Goal: Task Accomplishment & Management: Manage account settings

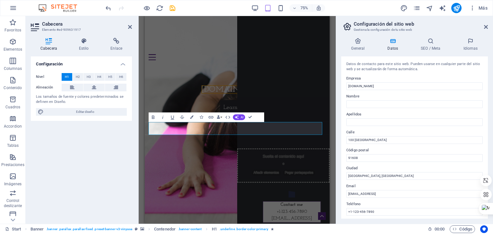
scroll to position [32, 0]
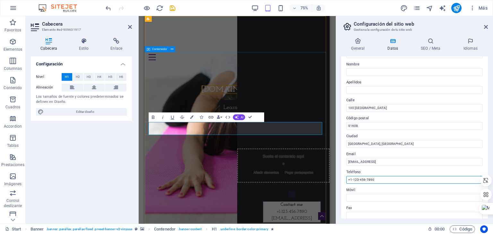
drag, startPoint x: 521, startPoint y: 196, endPoint x: 352, endPoint y: 226, distance: 171.1
type input "[PHONE_NUMBER]"
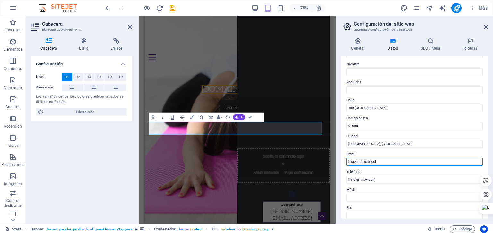
click at [432, 159] on input "77ea8e276d46af0a8eddb06e8cf950@cpanel.local" at bounding box center [414, 162] width 136 height 8
drag, startPoint x: 428, startPoint y: 162, endPoint x: 332, endPoint y: 150, distance: 96.9
click at [332, 150] on div "Start Favoritos Elementos Columnas Contenido Cuadros Accordion Tablas Prestacio…" at bounding box center [246, 120] width 493 height 208
type input "[EMAIL_ADDRESS][DOMAIN_NAME]"
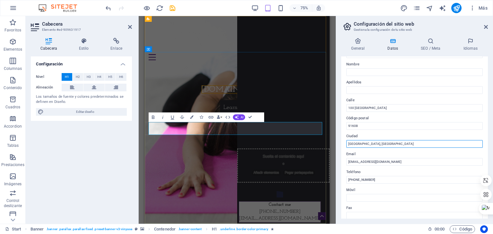
drag, startPoint x: 529, startPoint y: 157, endPoint x: 345, endPoint y: 174, distance: 185.4
type input "[GEOGRAPHIC_DATA]"
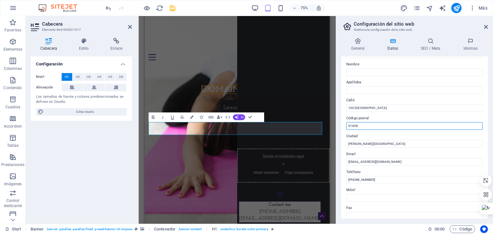
click at [364, 123] on input "91608" at bounding box center [414, 126] width 136 height 8
drag, startPoint x: 478, startPoint y: 144, endPoint x: 333, endPoint y: 163, distance: 147.1
type input "832000"
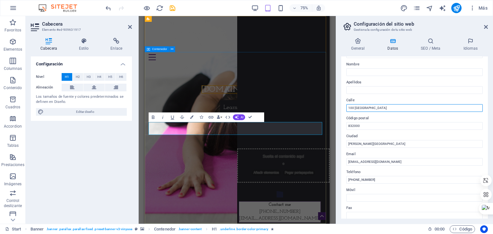
drag, startPoint x: 528, startPoint y: 124, endPoint x: 349, endPoint y: 137, distance: 180.3
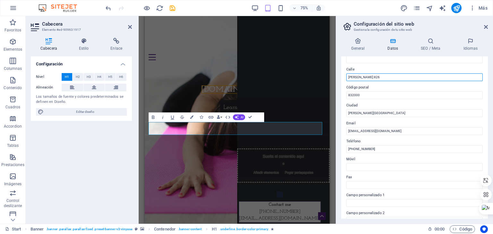
scroll to position [0, 0]
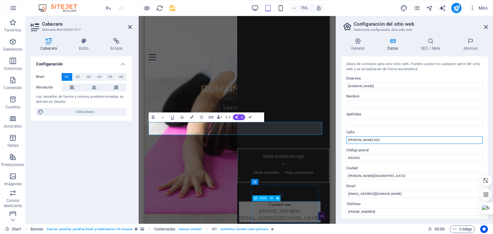
type input "[PERSON_NAME] 826"
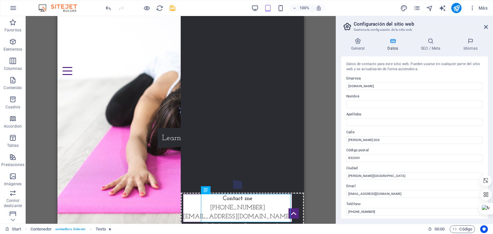
click at [394, 49] on h4 "Datos" at bounding box center [393, 44] width 33 height 13
click at [364, 49] on h4 "General" at bounding box center [359, 44] width 36 height 13
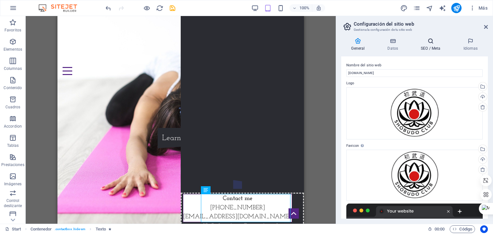
click at [432, 49] on h4 "SEO / Meta" at bounding box center [431, 44] width 42 height 13
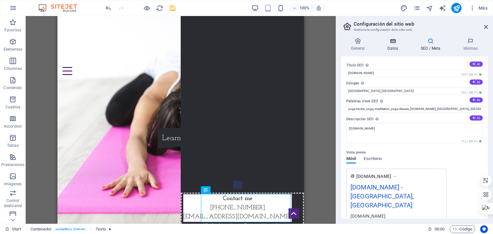
click at [392, 46] on h4 "Datos" at bounding box center [393, 44] width 33 height 13
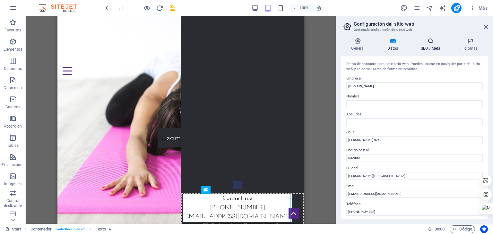
click at [426, 48] on h4 "SEO / Meta" at bounding box center [431, 44] width 42 height 13
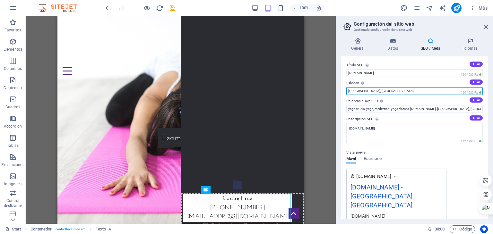
drag, startPoint x: 375, startPoint y: 92, endPoint x: 314, endPoint y: 86, distance: 60.9
click at [314, 86] on div "Start Favoritos Elementos Columnas Contenido Cuadros Accordion Tablas Prestacio…" at bounding box center [246, 120] width 493 height 208
click at [314, 86] on div "H1 Banner Contenedor Separador Botón Banner Barra de menús Banner Logo Botón Co…" at bounding box center [181, 120] width 310 height 208
drag, startPoint x: 394, startPoint y: 92, endPoint x: 346, endPoint y: 90, distance: 47.5
click at [346, 90] on input "Los Angeles, CA" at bounding box center [414, 91] width 136 height 8
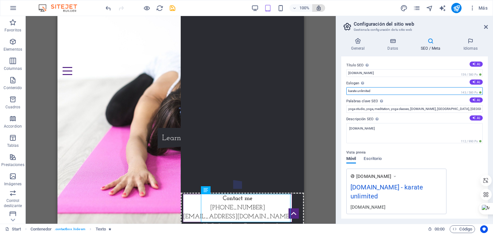
type input "karate unlimited"
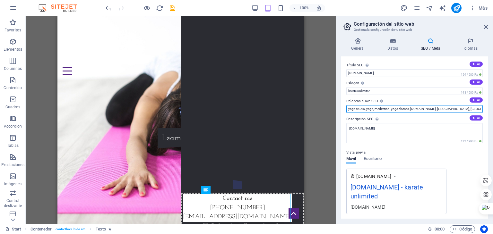
drag, startPoint x: 363, startPoint y: 109, endPoint x: 325, endPoint y: 106, distance: 38.6
click at [325, 106] on div "Start Favoritos Elementos Columnas Contenido Cuadros Accordion Tablas Prestacio…" at bounding box center [246, 120] width 493 height 208
click at [369, 107] on input "karate dojo, yoga, meditation, yoga classes, shobudoclub.com, Los Angeles, CA" at bounding box center [414, 109] width 136 height 8
click at [368, 109] on input "karate dojo, yoga, meditation, yoga classes, shobudoclub.com, Los Angeles, CA" at bounding box center [414, 109] width 136 height 8
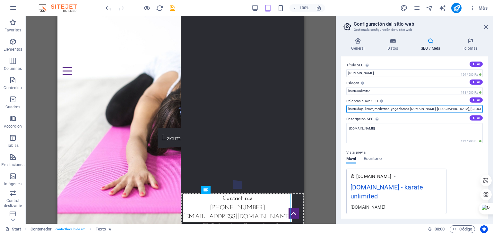
click at [380, 108] on input "karate dojo, karate, meditation, yoga classes, shobudoclub.com, Los Angeles, CA" at bounding box center [414, 109] width 136 height 8
drag, startPoint x: 387, startPoint y: 108, endPoint x: 405, endPoint y: 111, distance: 18.2
click at [405, 111] on input "karate dojo, karate, martial, yoga classes, shobudoclub.com, Los Angeles, CA" at bounding box center [414, 109] width 136 height 8
click at [398, 110] on input "karate dojo, karate, martial, clases de karate, shobudoclub.com, Los Angeles, CA" at bounding box center [414, 109] width 136 height 8
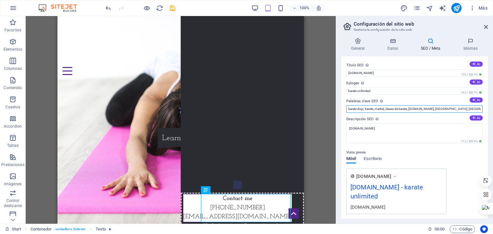
click at [398, 110] on input "karate dojo, karate, martial, clases de karate, shobudoclub.com, Los Angeles, CA" at bounding box center [414, 109] width 136 height 8
click at [382, 108] on input "karate dojo, karate, martial, clases karate, shobudoclub.com, Los Angeles, CA" at bounding box center [414, 109] width 136 height 8
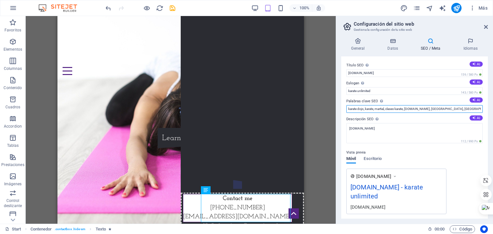
click at [384, 107] on input "karate dojo, karate, martial, clases karate, shobudoclub.com, Los Angeles, CA" at bounding box center [414, 109] width 136 height 8
click at [433, 111] on input "karate dojo, karate, marcial, clases karate, shobudoclub.com, Los Angeles, CA" at bounding box center [414, 109] width 136 height 8
drag, startPoint x: 435, startPoint y: 109, endPoint x: 468, endPoint y: 107, distance: 33.1
click at [468, 107] on input "karate dojo, karate, marcial, clases karate, shobudoclub.com, Los Angeles, CA" at bounding box center [414, 109] width 136 height 8
type input "karate dojo, karate, [PERSON_NAME], clases karate, [DOMAIN_NAME], [GEOGRAPHIC_D…"
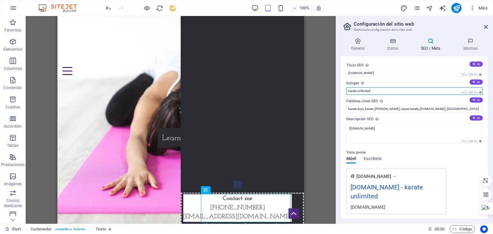
click at [357, 91] on input "karate unlimited" at bounding box center [414, 91] width 136 height 8
drag, startPoint x: 377, startPoint y: 89, endPoint x: 358, endPoint y: 90, distance: 19.6
click at [358, 90] on input "karate unlimited" at bounding box center [414, 91] width 136 height 8
type input "karate para todos"
click at [371, 158] on span "Escritorio" at bounding box center [372, 159] width 18 height 9
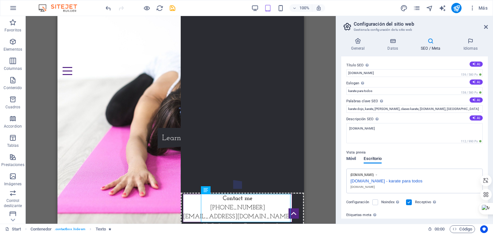
click at [352, 158] on span "Móvil" at bounding box center [351, 159] width 10 height 9
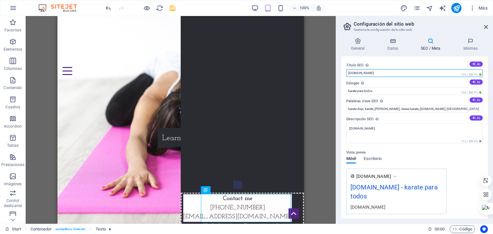
drag, startPoint x: 349, startPoint y: 72, endPoint x: 342, endPoint y: 72, distance: 6.4
click at [342, 72] on div "Título SEO El título de tu sitio web. Elige algo que destaque en los resultados…" at bounding box center [414, 137] width 147 height 162
drag, startPoint x: 373, startPoint y: 73, endPoint x: 346, endPoint y: 70, distance: 26.5
click at [346, 70] on input "[DOMAIN_NAME]" at bounding box center [414, 73] width 136 height 8
type input "[DOMAIN_NAME]"
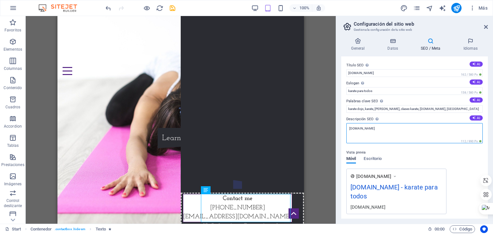
click at [393, 133] on textarea "[DOMAIN_NAME]" at bounding box center [414, 133] width 136 height 20
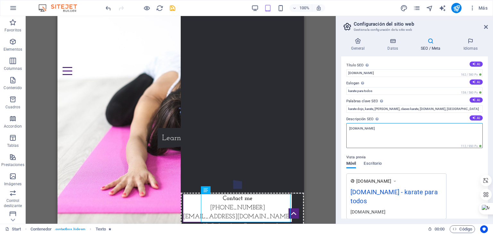
click at [356, 130] on textarea "[DOMAIN_NAME]" at bounding box center [414, 135] width 136 height 25
click at [371, 139] on textarea "[DOMAIN_NAME]" at bounding box center [414, 135] width 136 height 25
drag, startPoint x: 376, startPoint y: 127, endPoint x: 344, endPoint y: 125, distance: 32.7
click at [344, 125] on div "Título SEO El título de tu sitio web. Elige algo que destaque en los resultados…" at bounding box center [414, 137] width 147 height 162
click at [363, 137] on textarea "[DOMAIN_NAME]" at bounding box center [414, 135] width 136 height 25
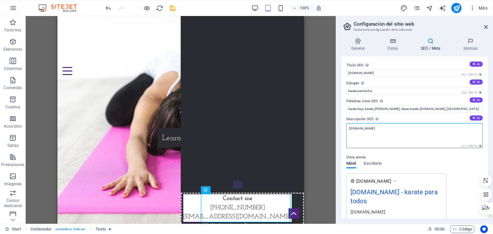
drag, startPoint x: 374, startPoint y: 128, endPoint x: 341, endPoint y: 126, distance: 33.1
click at [341, 126] on div "Título SEO El título de tu sitio web. Elige algo que destaque en los resultados…" at bounding box center [414, 137] width 147 height 162
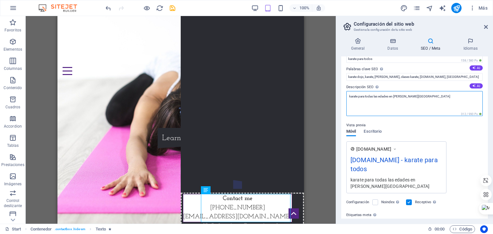
type textarea "karate para todas las edades en [GEOGRAPHIC_DATA]"
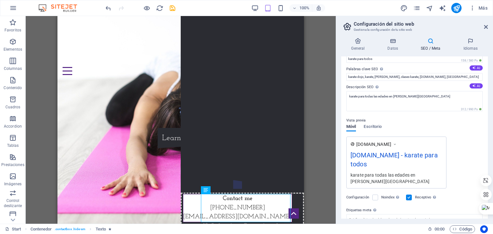
click at [398, 148] on div "www.example.com Shobudoclub.com - karate para todos karate para todas las edade…" at bounding box center [396, 163] width 100 height 52
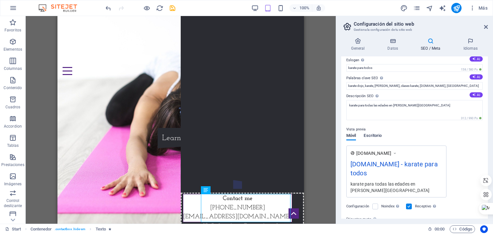
scroll to position [0, 0]
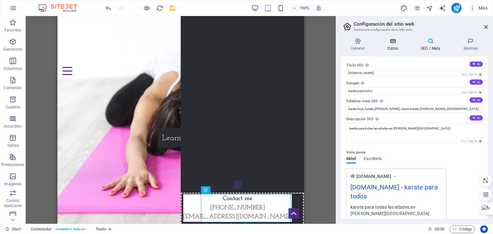
click at [393, 50] on h4 "Datos" at bounding box center [393, 44] width 33 height 13
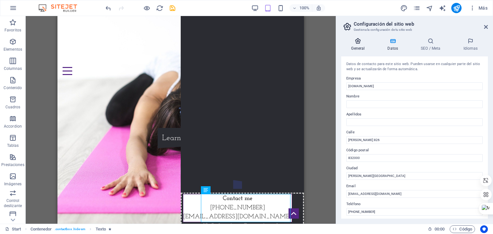
click at [359, 45] on h4 "General" at bounding box center [359, 44] width 36 height 13
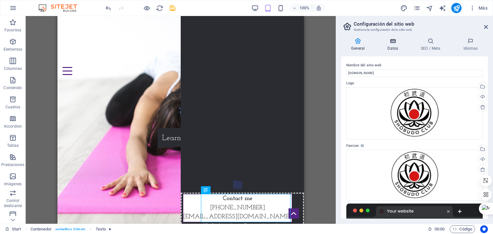
click at [392, 49] on h4 "Datos" at bounding box center [393, 44] width 33 height 13
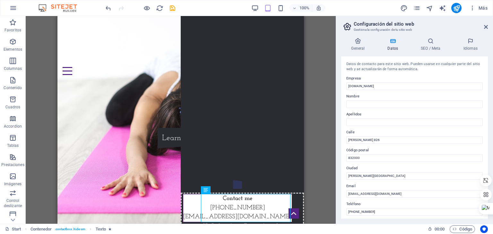
click at [427, 51] on div "General Datos SEO / Meta Idiomas Nombre del sitio web shobudoclub.com Logo Arra…" at bounding box center [414, 128] width 147 height 181
click at [432, 45] on h4 "SEO / Meta" at bounding box center [431, 44] width 42 height 13
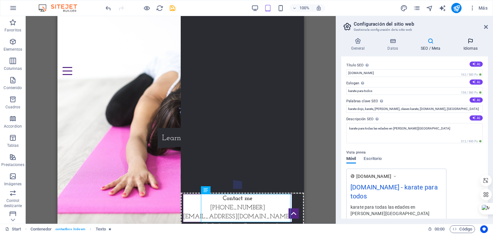
click at [473, 48] on h4 "Idiomas" at bounding box center [470, 44] width 35 height 13
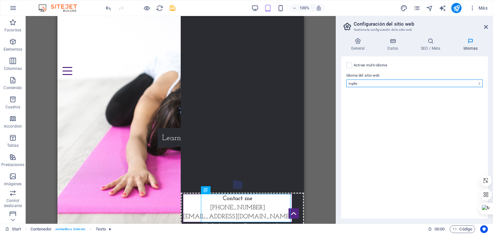
click at [478, 84] on select "Abkhazian Afar Afrikaans Akan Albanés Alemán Amharic Árabe Aragonese Armenian A…" at bounding box center [414, 84] width 136 height 8
select select "44"
click at [346, 80] on select "Abkhazian Afar Afrikaans Akan Albanés Alemán Amharic Árabe Aragonese Armenian A…" at bounding box center [414, 84] width 136 height 8
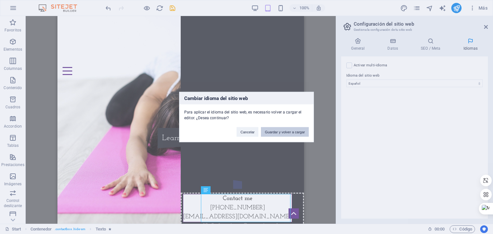
click at [292, 136] on button "Guardar y volver a cargar" at bounding box center [285, 132] width 48 height 10
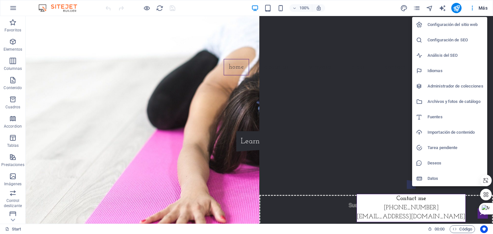
click at [466, 24] on h6 "Configuración del sitio web" at bounding box center [455, 25] width 56 height 8
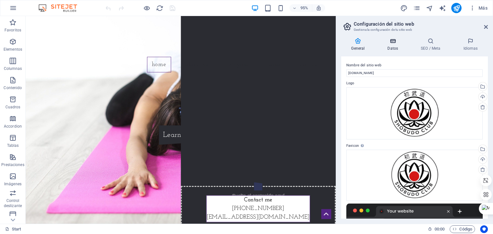
click at [390, 49] on h4 "Datos" at bounding box center [393, 44] width 33 height 13
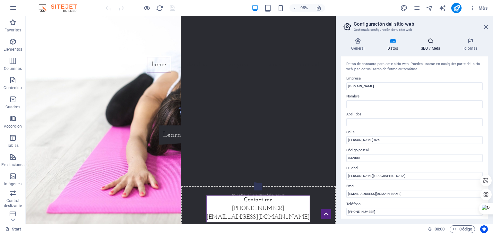
click at [424, 50] on h4 "SEO / Meta" at bounding box center [431, 44] width 42 height 13
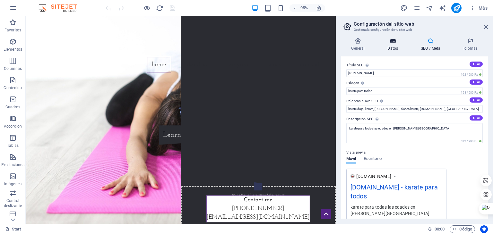
click at [395, 50] on h4 "Datos" at bounding box center [393, 44] width 33 height 13
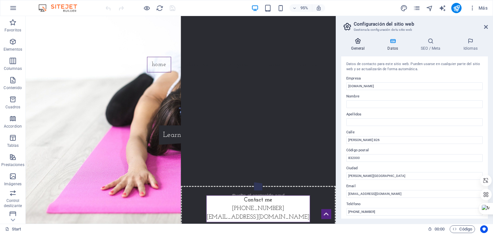
click at [356, 48] on h4 "General" at bounding box center [359, 44] width 36 height 13
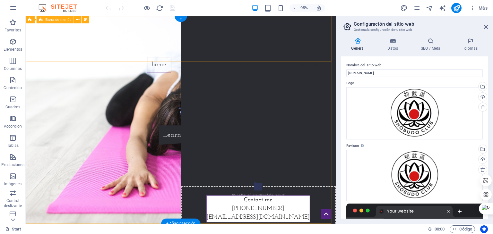
click at [336, 56] on div "Home About us Vinyasa Class Contact" at bounding box center [189, 48] width 326 height 64
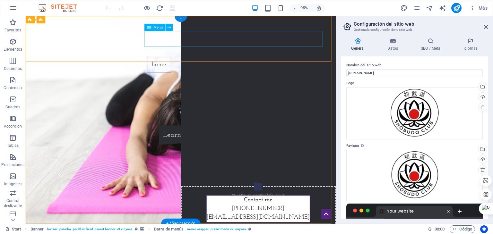
click at [157, 59] on nav "Home About us Vinyasa Class Contact" at bounding box center [189, 67] width 303 height 16
click at [166, 59] on nav "Home About us Vinyasa Class Contact" at bounding box center [189, 67] width 303 height 16
select select
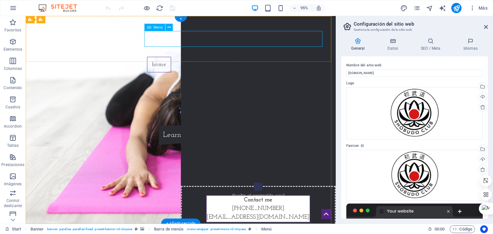
select select
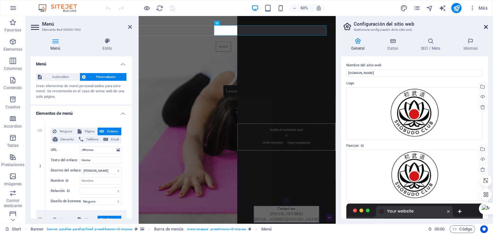
click at [485, 26] on icon at bounding box center [486, 26] width 4 height 5
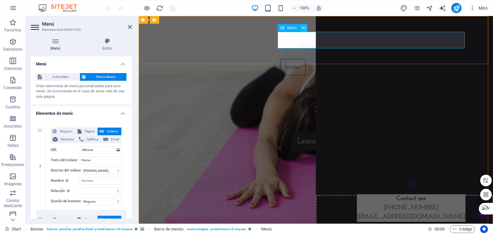
click at [304, 27] on icon at bounding box center [303, 28] width 4 height 7
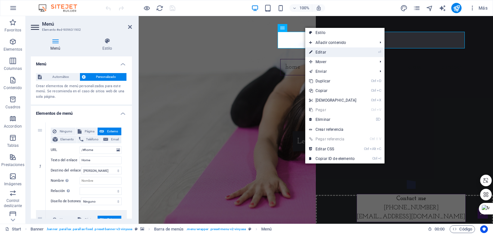
click at [324, 52] on link "⏎ Editar" at bounding box center [332, 52] width 55 height 10
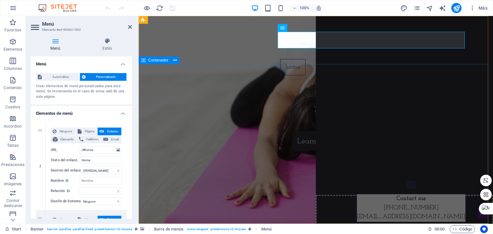
scroll to position [32, 0]
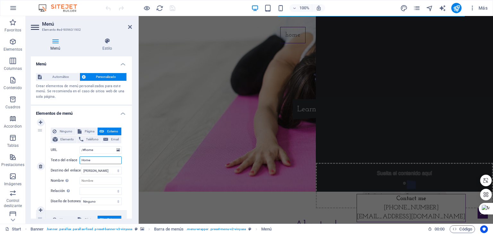
click at [91, 161] on input "Home" at bounding box center [101, 160] width 42 height 8
drag, startPoint x: 91, startPoint y: 161, endPoint x: 51, endPoint y: 155, distance: 40.6
click at [51, 155] on div "Ninguno Página Externo Elemento Teléfono Email Página Start Subpage Legal Notic…" at bounding box center [86, 161] width 71 height 67
type input "ii"
select select
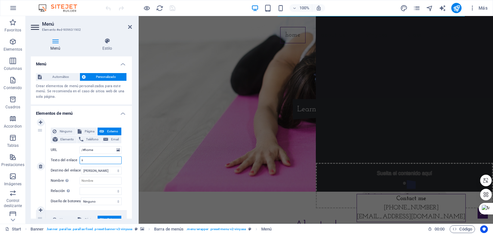
select select
type input "i"
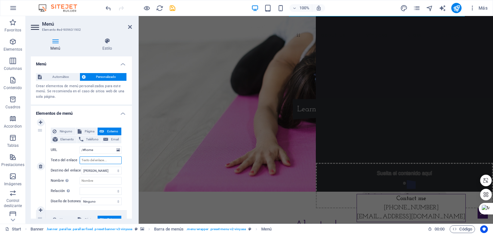
select select
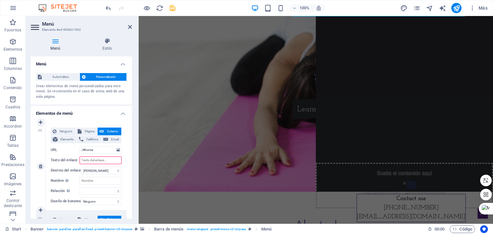
type input "I"
select select
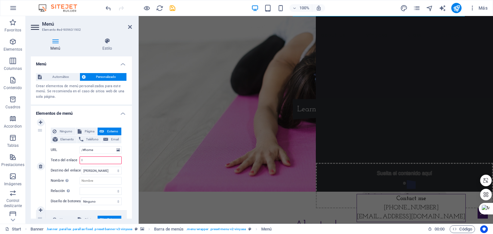
select select
type input "Inicio"
select select
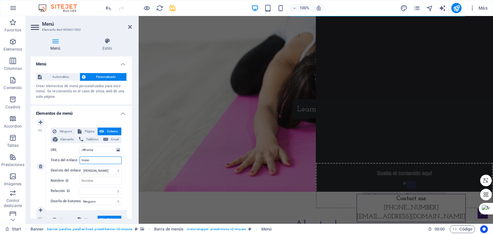
select select
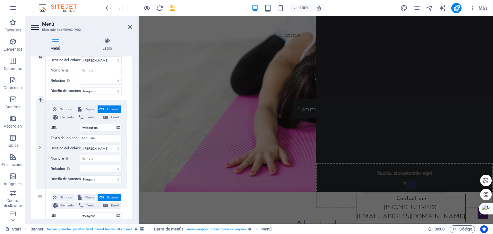
scroll to position [128, 0]
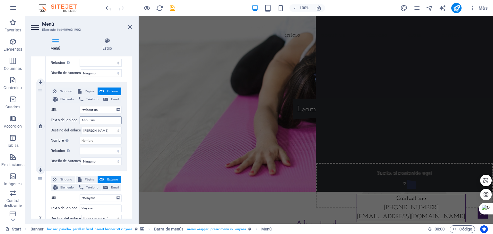
type input "Inicio"
click at [94, 119] on input "About us" at bounding box center [101, 120] width 42 height 8
drag, startPoint x: 94, startPoint y: 119, endPoint x: 72, endPoint y: 118, distance: 22.2
click at [72, 118] on div "Texto del enlace About us" at bounding box center [86, 120] width 71 height 8
type input "Nosotr"
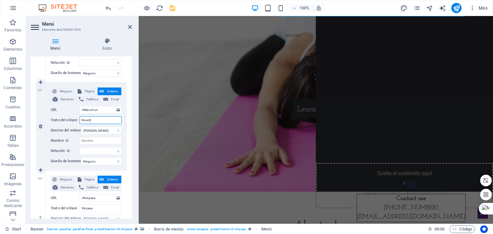
select select
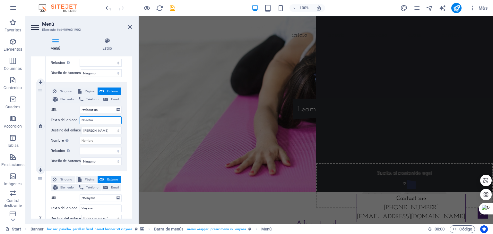
type input "Nosotros"
select select
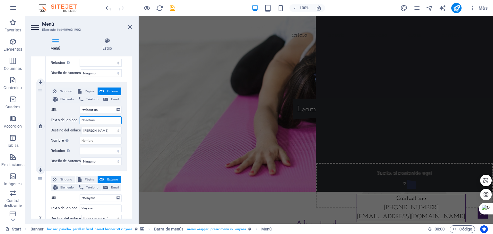
select select
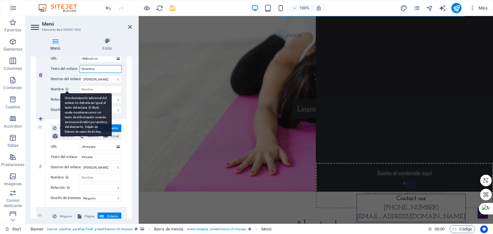
scroll to position [192, 0]
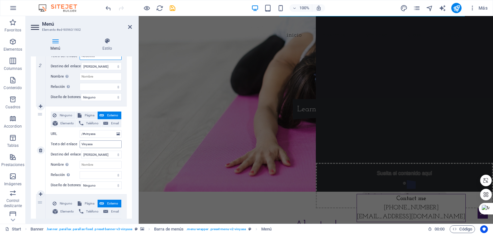
type input "Nosotros"
click at [95, 145] on input "Vinyasa" at bounding box center [101, 144] width 42 height 8
drag, startPoint x: 95, startPoint y: 145, endPoint x: 81, endPoint y: 145, distance: 13.2
click at [81, 145] on input "Vinyasa" at bounding box center [101, 144] width 42 height 8
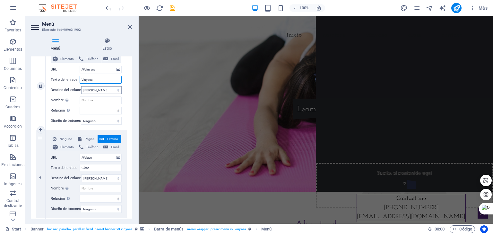
scroll to position [289, 0]
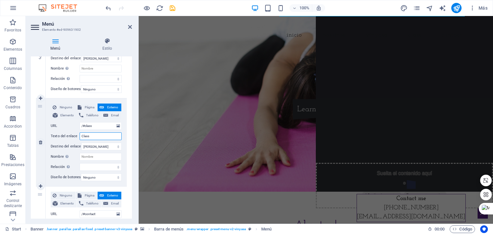
click at [92, 135] on input "Class" at bounding box center [101, 136] width 42 height 8
type input "Clases"
select select
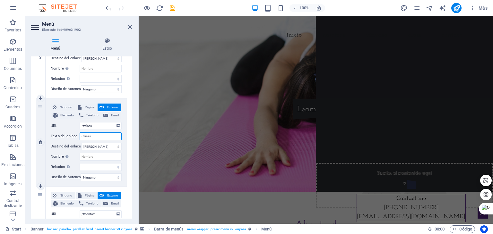
select select
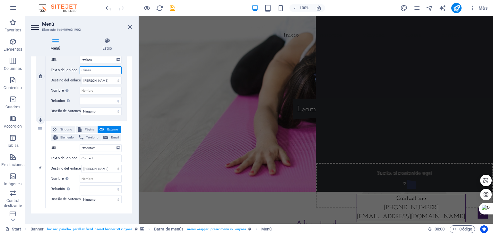
scroll to position [366, 0]
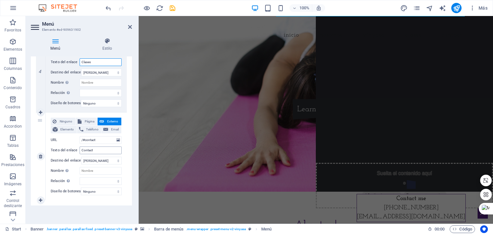
type input "Clases"
click at [94, 147] on input "Contact" at bounding box center [101, 151] width 42 height 8
type input "Contacto"
select select
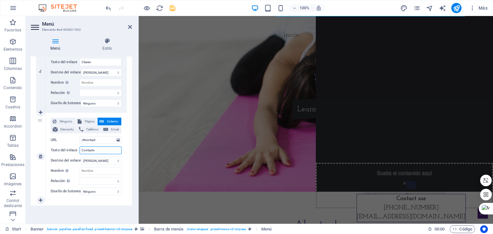
select select
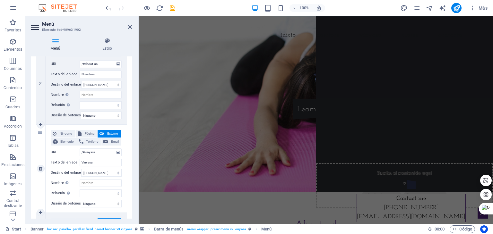
scroll to position [0, 0]
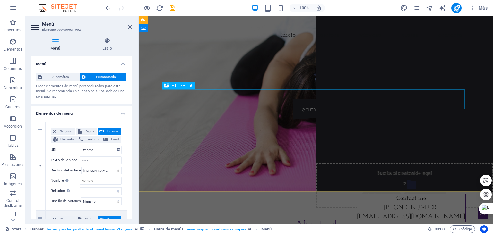
type input "Contacto"
click at [230, 94] on div "[DOMAIN_NAME]" at bounding box center [315, 84] width 303 height 20
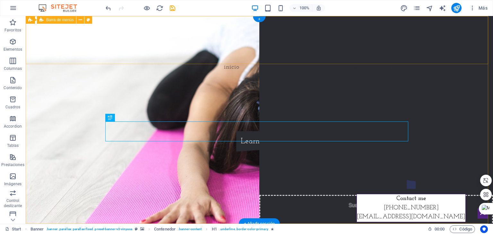
click at [244, 26] on div "Inicio Nosotros Vinyasa Clases Contacto" at bounding box center [259, 48] width 467 height 64
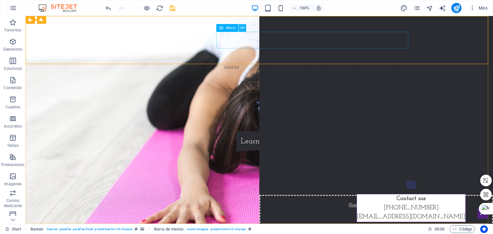
click at [241, 29] on icon at bounding box center [242, 28] width 4 height 7
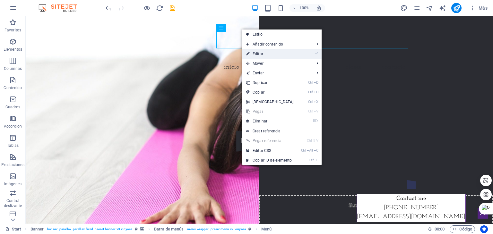
click at [263, 52] on link "⏎ Editar" at bounding box center [269, 54] width 55 height 10
select select
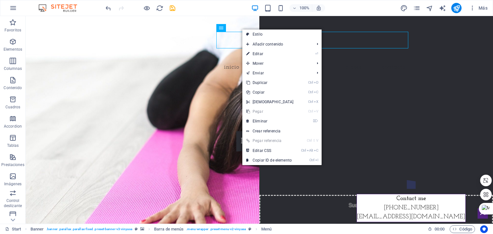
select select
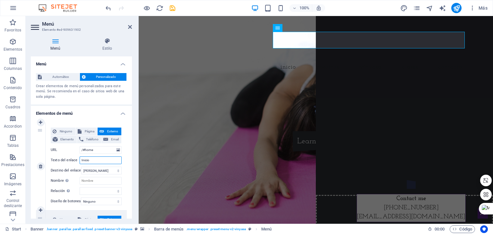
click at [82, 162] on input "Inicio" at bounding box center [101, 160] width 42 height 8
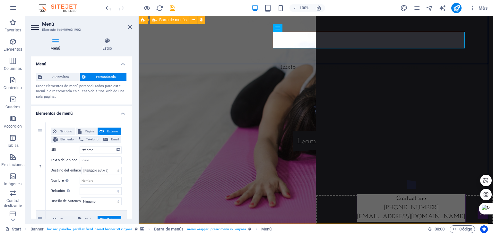
click at [274, 49] on div "Inicio Nosotros Vinyasa Clases Contacto" at bounding box center [316, 48] width 354 height 64
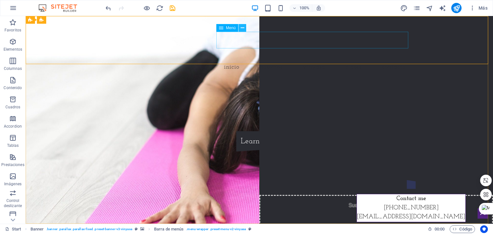
click at [244, 29] on button at bounding box center [242, 28] width 8 height 8
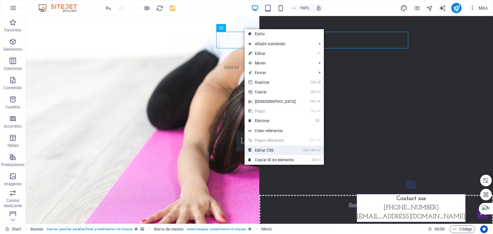
click at [281, 149] on link "Ctrl Alt C Editar CSS" at bounding box center [271, 151] width 55 height 10
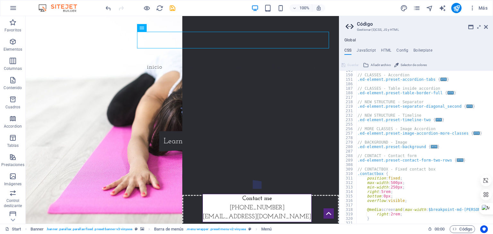
scroll to position [400, 0]
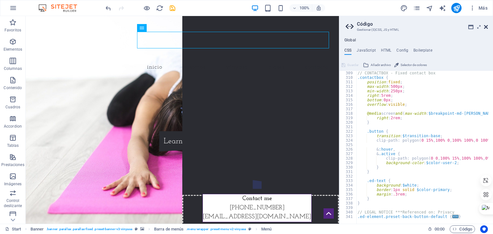
click at [484, 28] on icon at bounding box center [486, 26] width 4 height 5
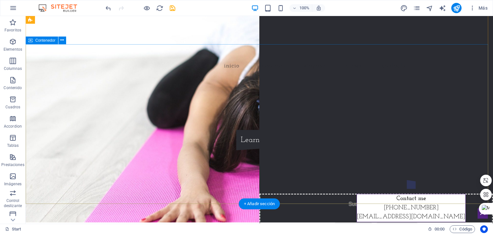
scroll to position [0, 0]
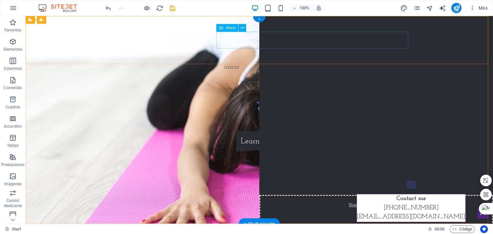
click at [307, 59] on nav "Inicio Nosotros Vinyasa Clases Contacto" at bounding box center [259, 67] width 303 height 16
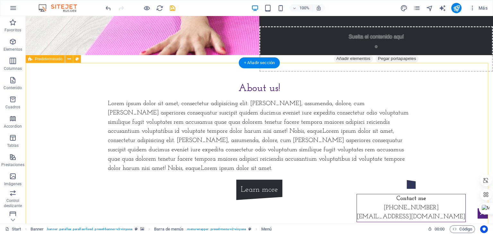
scroll to position [160, 0]
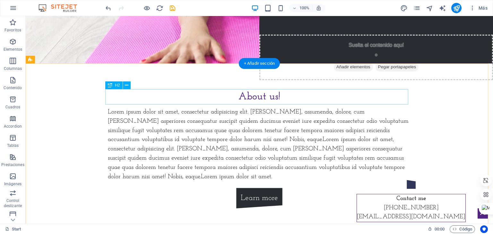
click at [248, 97] on div "About us!" at bounding box center [259, 96] width 303 height 15
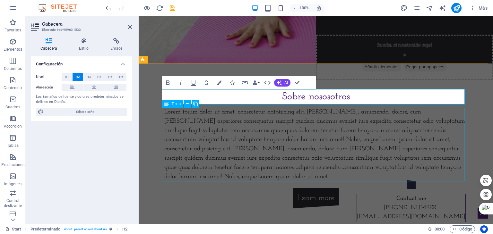
click at [312, 122] on div "Lorem ipsum dolor sit amet, consectetur adipisicing elit. [PERSON_NAME], assume…" at bounding box center [315, 145] width 303 height 74
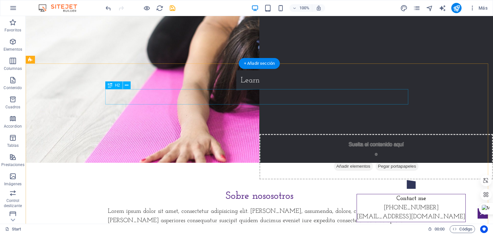
scroll to position [0, 0]
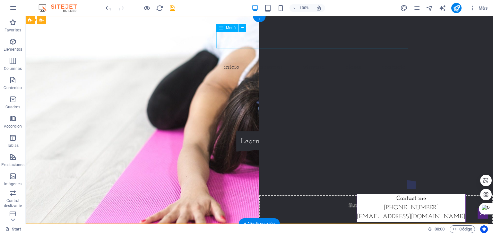
click at [308, 59] on nav "Inicio Nosotros Vinyasa Clases Contacto" at bounding box center [259, 67] width 303 height 16
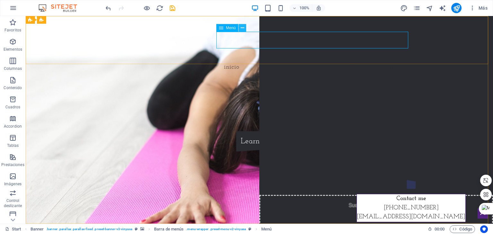
click at [241, 28] on icon at bounding box center [242, 28] width 4 height 7
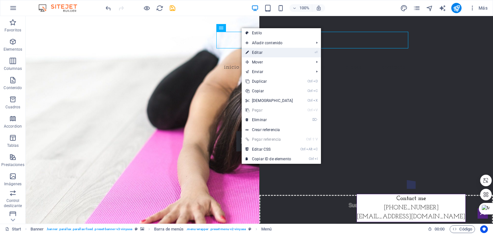
click at [272, 50] on link "⏎ Editar" at bounding box center [268, 53] width 55 height 10
select select
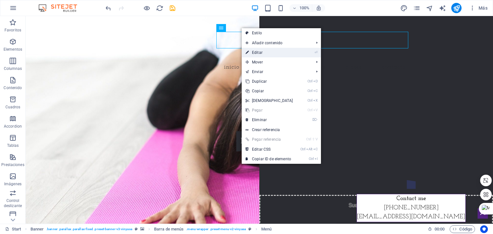
select select
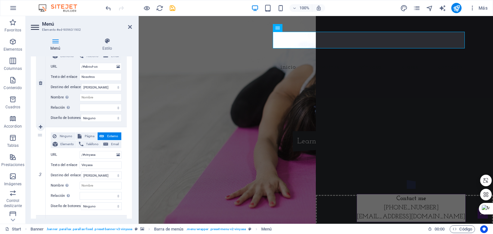
scroll to position [192, 0]
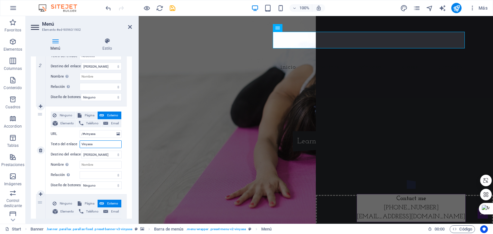
click at [86, 144] on input "Vinyasa" at bounding box center [101, 144] width 42 height 8
type input "Karte"
select select
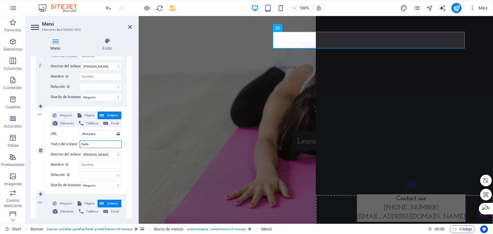
select select
type input "Karate"
select select
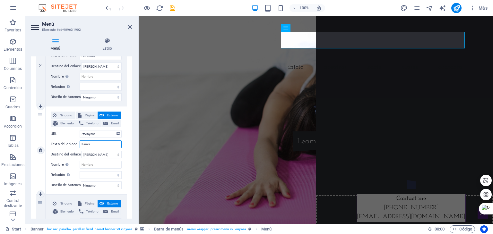
select select
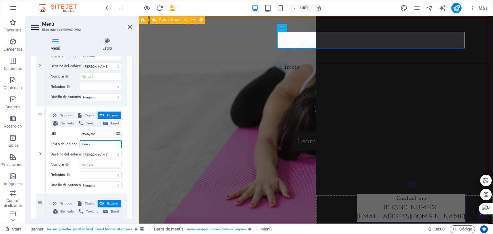
type input "Karate"
click at [275, 59] on div "Inicio Nosotros Karate Clases Contacto" at bounding box center [316, 48] width 354 height 64
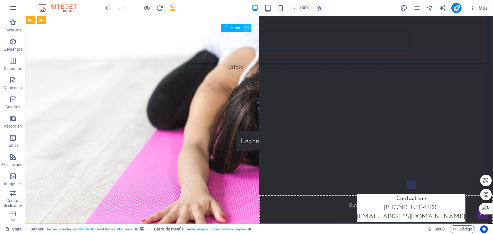
click at [245, 26] on icon at bounding box center [247, 28] width 4 height 7
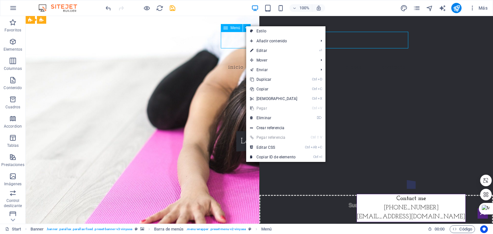
click at [231, 27] on span "Menú" at bounding box center [235, 28] width 10 height 4
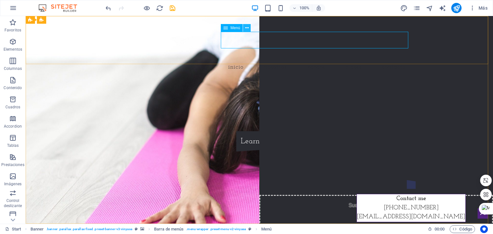
click at [247, 29] on icon at bounding box center [247, 28] width 4 height 7
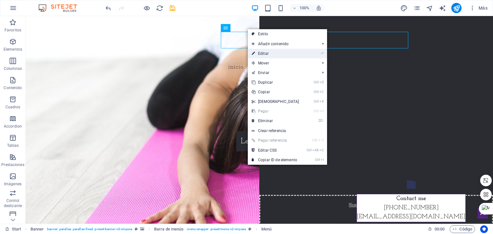
click at [272, 54] on link "⏎ Editar" at bounding box center [275, 54] width 55 height 10
select select
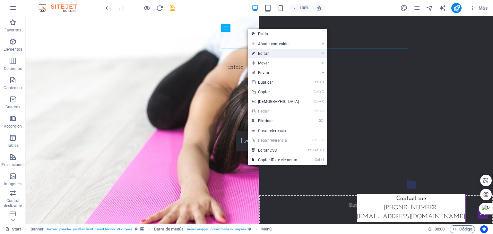
select select
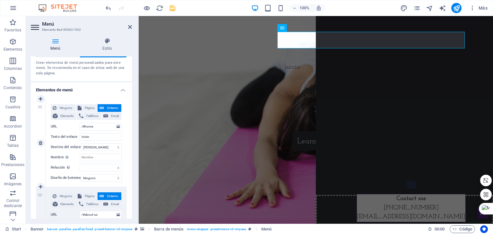
scroll to position [32, 0]
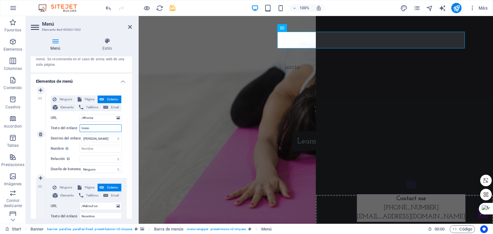
click at [105, 128] on input "Inicio" at bounding box center [101, 128] width 42 height 8
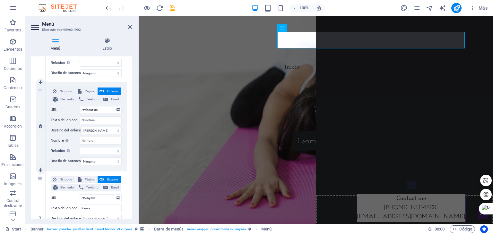
scroll to position [160, 0]
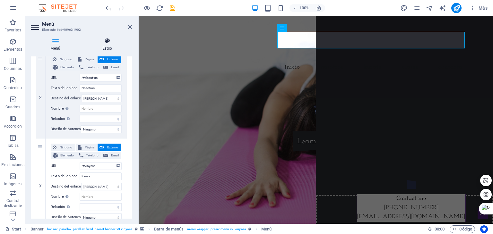
click at [110, 47] on h4 "Estilo" at bounding box center [106, 44] width 49 height 13
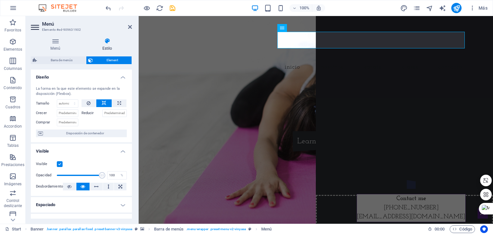
click at [110, 47] on h4 "Estilo" at bounding box center [106, 44] width 49 height 13
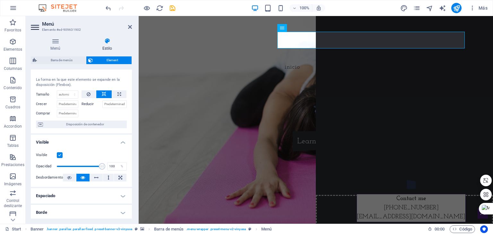
scroll to position [0, 0]
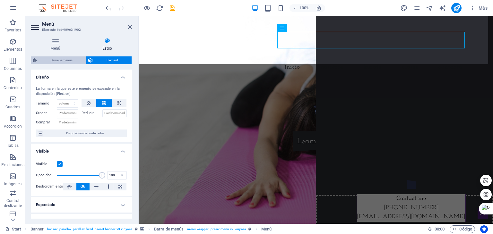
click at [60, 62] on span "Barra de menús" at bounding box center [61, 60] width 45 height 8
select select "rem"
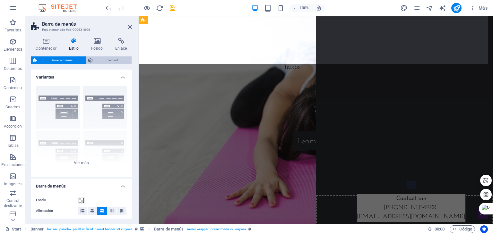
click at [114, 60] on span "Element" at bounding box center [112, 60] width 35 height 8
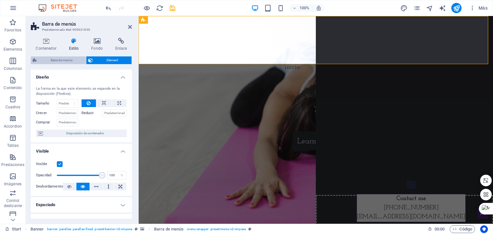
click at [67, 59] on span "Barra de menús" at bounding box center [61, 60] width 45 height 8
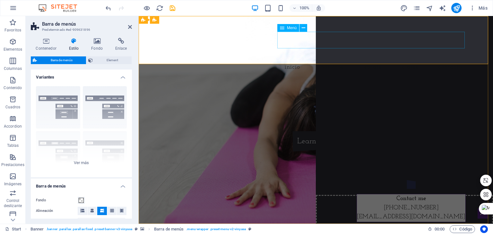
click at [282, 59] on nav "Inicio Nosotros Karate Clases Contacto" at bounding box center [315, 67] width 303 height 16
click at [304, 27] on icon at bounding box center [303, 28] width 4 height 7
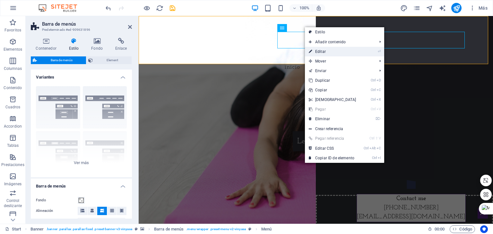
click at [320, 49] on link "⏎ Editar" at bounding box center [332, 52] width 55 height 10
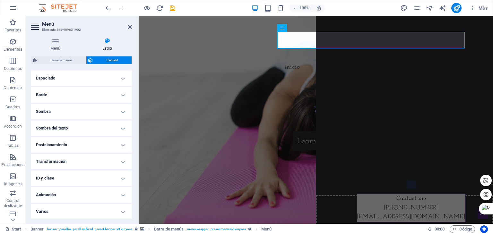
scroll to position [127, 0]
click at [116, 175] on h4 "ID y clase" at bounding box center [81, 177] width 101 height 15
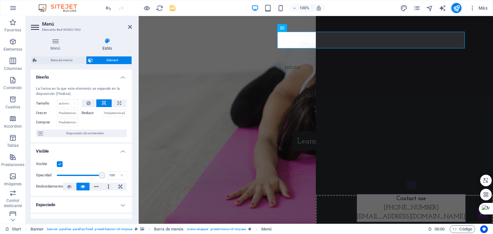
scroll to position [0, 0]
click at [54, 45] on h4 "Menú" at bounding box center [57, 44] width 52 height 13
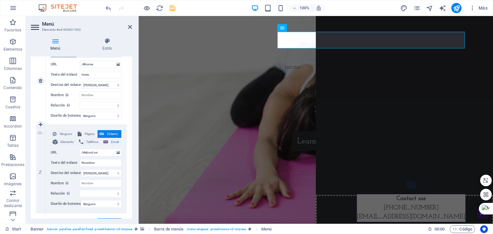
scroll to position [96, 0]
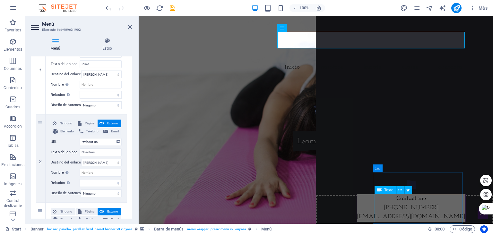
click at [402, 218] on div "Contact me [PHONE_NUMBER] [EMAIL_ADDRESS][DOMAIN_NAME]" at bounding box center [410, 208] width 109 height 28
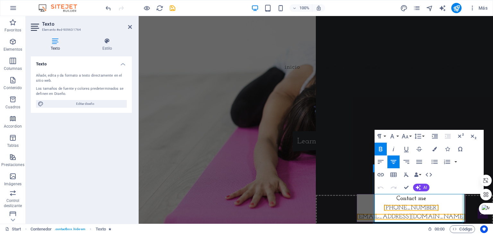
click at [426, 200] on strong "Contact me" at bounding box center [411, 199] width 30 height 6
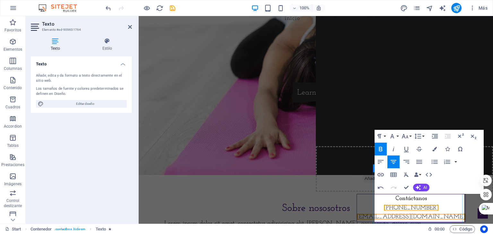
scroll to position [32, 0]
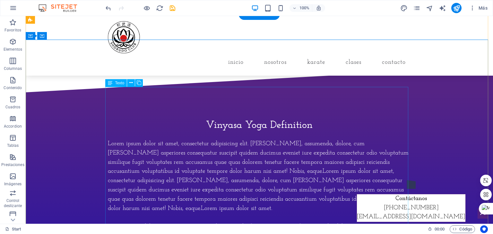
scroll to position [321, 0]
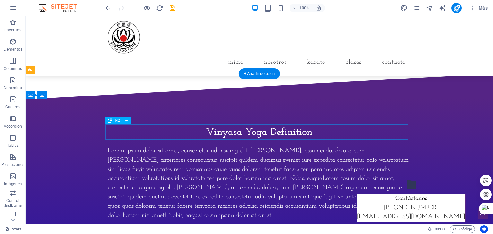
click at [235, 133] on div "Vinyasa Yoga Definition" at bounding box center [259, 132] width 303 height 15
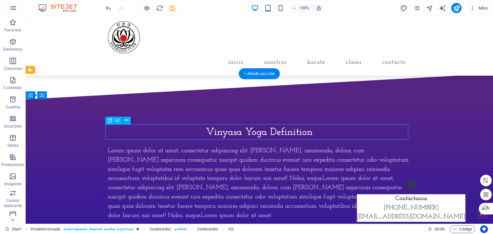
click at [211, 133] on div "Vinyasa Yoga Definition" at bounding box center [259, 132] width 303 height 15
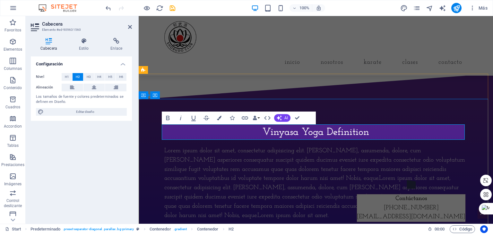
click at [257, 132] on h2 "Vinyasa Yoga Definition" at bounding box center [315, 132] width 303 height 15
click at [263, 132] on h2 "Vinyasa Yoga Definition" at bounding box center [315, 132] width 303 height 15
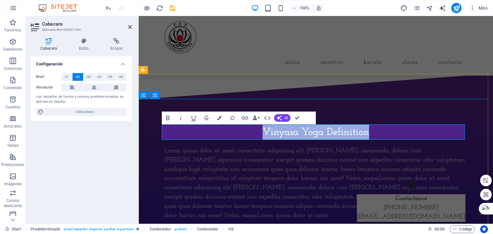
drag, startPoint x: 261, startPoint y: 131, endPoint x: 364, endPoint y: 131, distance: 103.2
click at [364, 131] on h2 "Vinyasa Yoga Definition" at bounding box center [315, 132] width 303 height 15
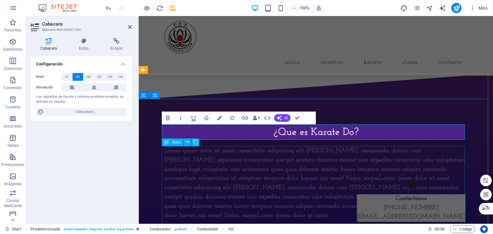
click at [331, 157] on div "Lorem ipsum dolor sit amet, consectetur adipisicing elit. [PERSON_NAME], assume…" at bounding box center [315, 225] width 303 height 157
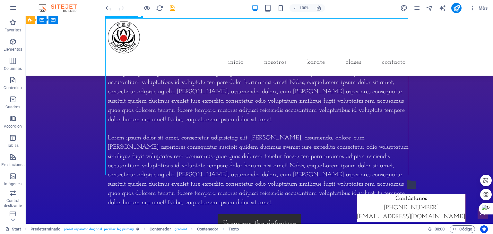
scroll to position [289, 0]
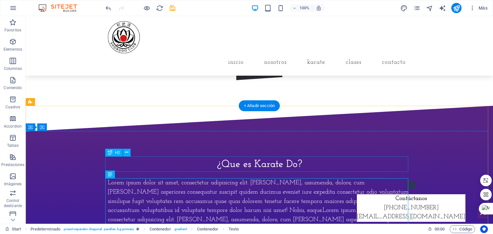
click at [291, 162] on div "¿Que es Karate Do?" at bounding box center [259, 164] width 303 height 15
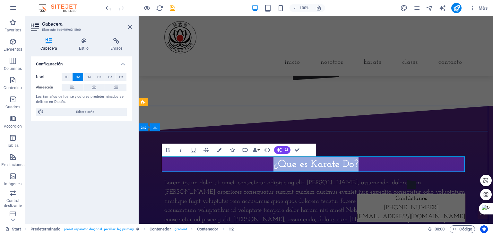
click at [351, 167] on h2 "¿Que es Karate Do?" at bounding box center [315, 164] width 303 height 15
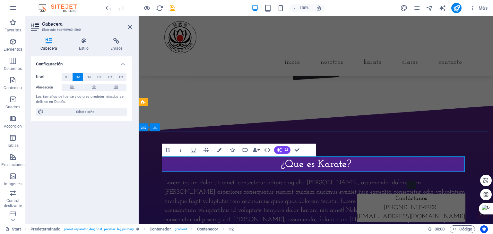
click at [298, 160] on h2 "¿Que es Karate?" at bounding box center [315, 164] width 303 height 15
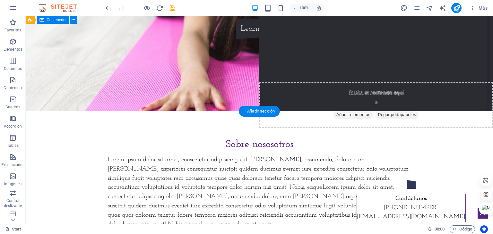
scroll to position [0, 0]
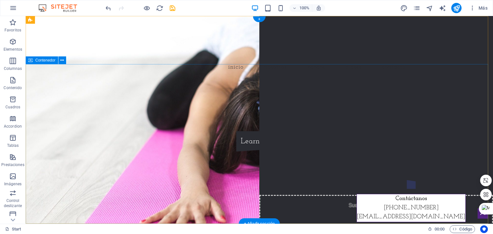
click at [320, 90] on div "[DOMAIN_NAME] Learn more" at bounding box center [259, 128] width 467 height 97
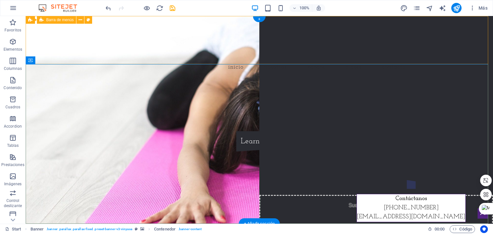
click at [342, 53] on div "Inicio Nosotros Karate Clases Contacto" at bounding box center [259, 48] width 467 height 64
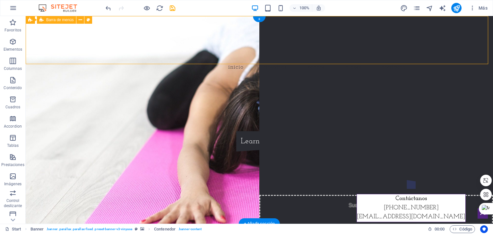
click at [342, 53] on div "Inicio Nosotros Karate Clases Contacto" at bounding box center [259, 48] width 467 height 64
select select "rem"
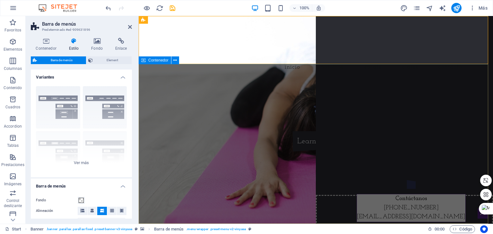
click at [286, 106] on div "[DOMAIN_NAME] Learn more" at bounding box center [316, 128] width 354 height 97
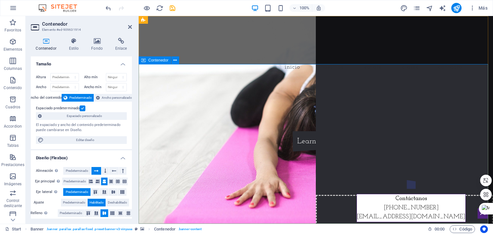
click at [171, 94] on div "[DOMAIN_NAME] Learn more" at bounding box center [316, 128] width 354 height 97
click at [229, 100] on div "[DOMAIN_NAME] Learn more" at bounding box center [316, 128] width 354 height 97
click at [98, 43] on icon at bounding box center [96, 41] width 21 height 6
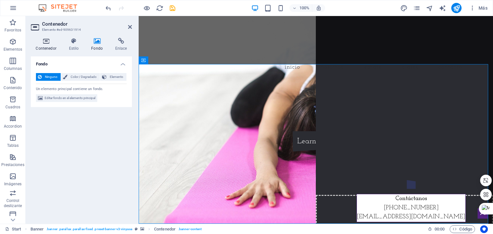
click at [53, 48] on h4 "Contenedor" at bounding box center [47, 44] width 33 height 13
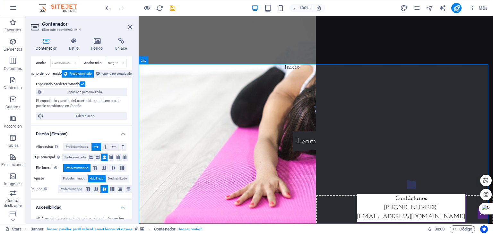
scroll to position [94, 0]
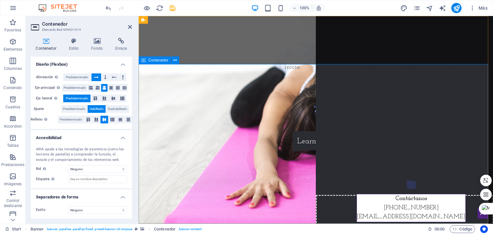
click at [436, 103] on div "[DOMAIN_NAME] Learn more" at bounding box center [316, 128] width 354 height 97
click at [181, 90] on div "[DOMAIN_NAME] Learn more" at bounding box center [316, 128] width 354 height 97
click at [175, 62] on icon at bounding box center [175, 60] width 4 height 7
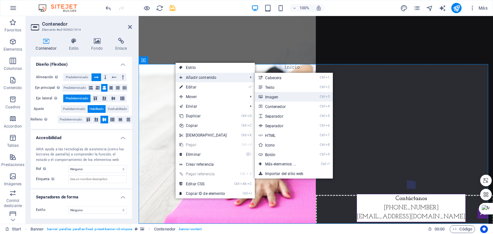
click at [273, 95] on link "Ctrl 3 Imagen" at bounding box center [282, 97] width 54 height 10
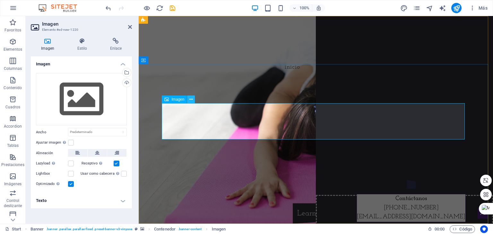
click at [189, 98] on button at bounding box center [191, 100] width 8 height 8
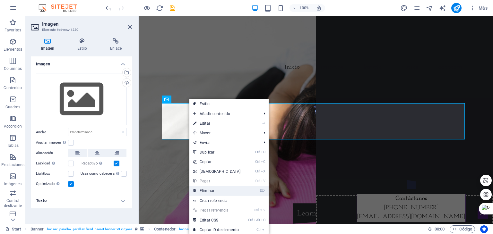
click at [208, 191] on link "⌦ Eliminar" at bounding box center [216, 191] width 55 height 10
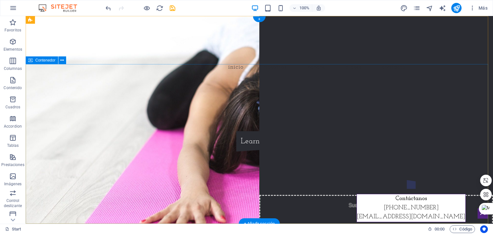
click at [153, 94] on div "[DOMAIN_NAME] Learn more" at bounding box center [259, 128] width 467 height 97
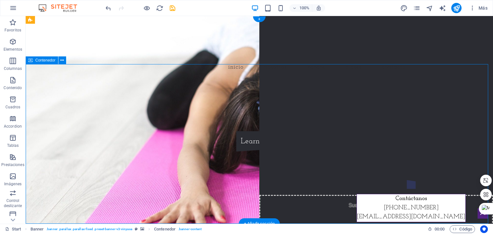
click at [243, 85] on div "[DOMAIN_NAME] Learn more" at bounding box center [259, 128] width 467 height 97
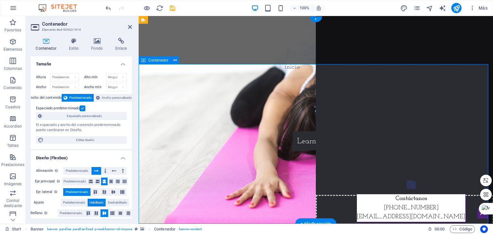
click at [207, 80] on div "[DOMAIN_NAME] Learn more" at bounding box center [316, 128] width 354 height 97
click at [175, 59] on icon at bounding box center [175, 60] width 4 height 7
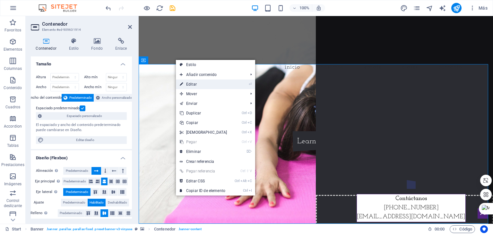
click at [198, 83] on link "⏎ Editar" at bounding box center [203, 85] width 55 height 10
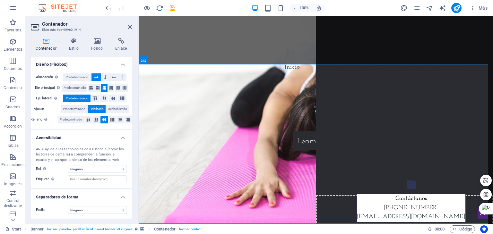
click at [99, 153] on div "ARIA ayuda a las tecnologías de asistencia (como los lectores de pantalla) a co…" at bounding box center [81, 155] width 91 height 16
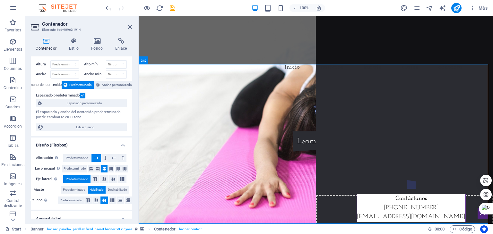
scroll to position [0, 0]
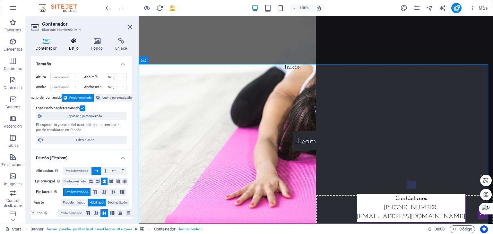
click at [74, 49] on h4 "Estilo" at bounding box center [75, 44] width 22 height 13
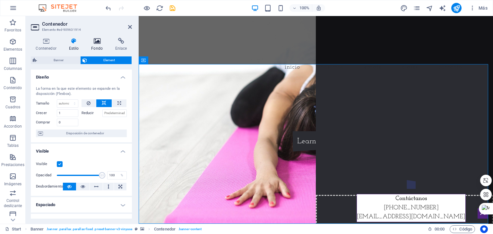
click at [98, 44] on icon at bounding box center [96, 41] width 21 height 6
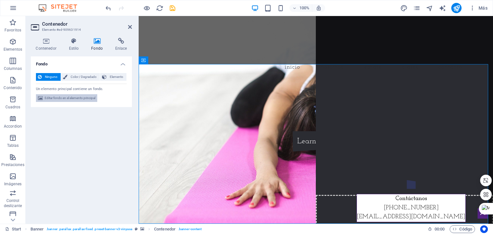
click at [63, 98] on span "Editar fondo en el elemento principal" at bounding box center [70, 98] width 51 height 8
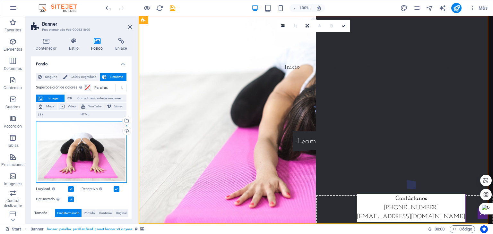
click at [110, 159] on div "Arrastra archivos aquí, haz clic para escoger archivos o selecciona archivos de…" at bounding box center [81, 152] width 91 height 62
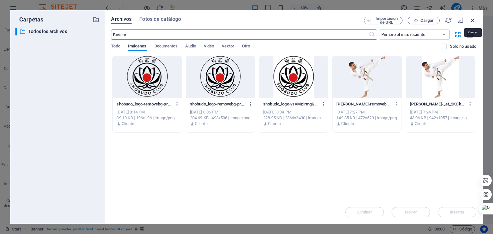
click at [471, 19] on icon "button" at bounding box center [472, 20] width 7 height 7
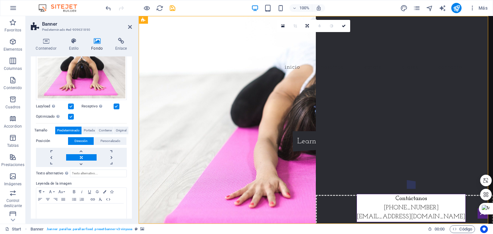
scroll to position [91, 0]
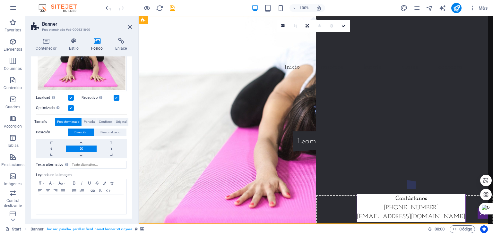
click at [40, 123] on label "Tamaño" at bounding box center [44, 122] width 21 height 8
click at [41, 120] on label "Tamaño" at bounding box center [44, 122] width 21 height 8
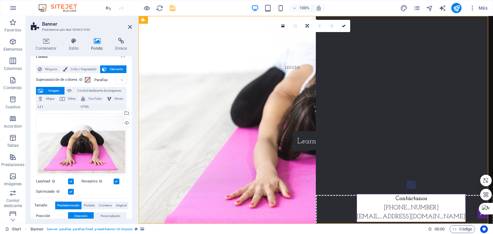
scroll to position [0, 0]
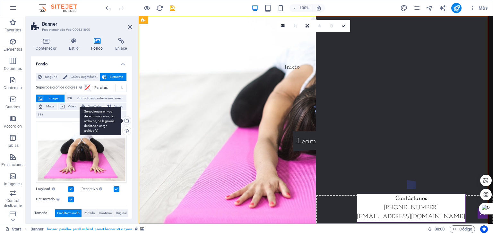
click at [126, 121] on div "Selecciona archivos del administrador de archivos, de la galería de fotos o car…" at bounding box center [126, 121] width 10 height 10
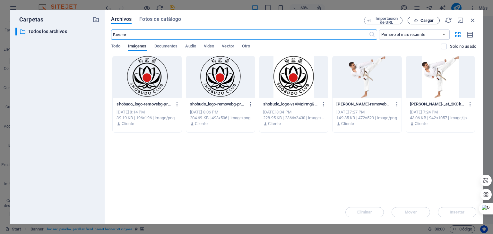
click at [416, 21] on icon "button" at bounding box center [415, 21] width 4 height 4
click at [426, 21] on span "Cargar" at bounding box center [426, 21] width 13 height 4
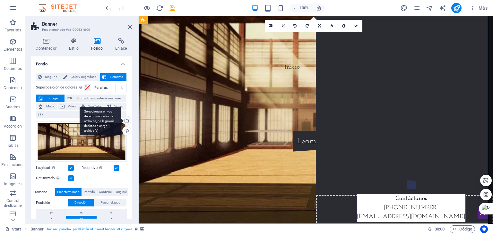
click at [125, 120] on div "Selecciona archivos del administrador de archivos, de la galería de fotos o car…" at bounding box center [126, 121] width 10 height 10
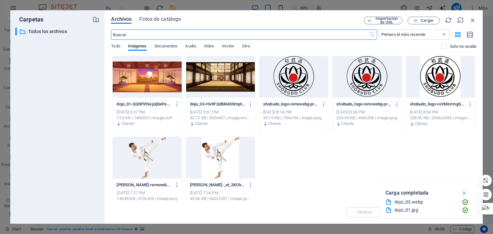
click at [156, 75] on div at bounding box center [147, 77] width 69 height 42
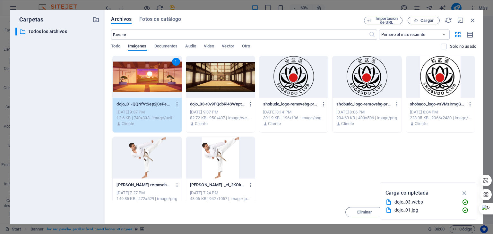
click at [143, 73] on div "1" at bounding box center [147, 77] width 69 height 42
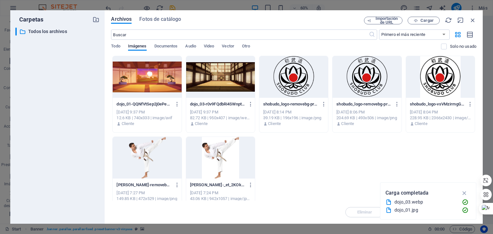
click at [143, 73] on div at bounding box center [147, 77] width 69 height 42
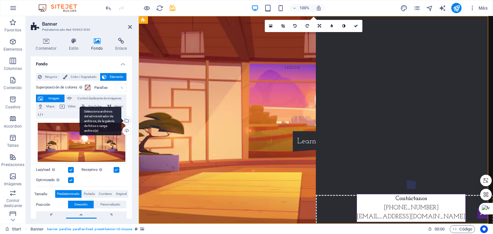
click at [127, 119] on div "Selecciona archivos del administrador de archivos, de la galería de fotos o car…" at bounding box center [126, 121] width 10 height 10
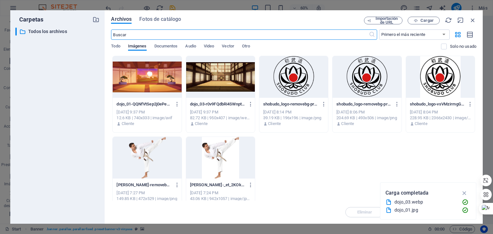
click at [223, 89] on div at bounding box center [220, 77] width 69 height 42
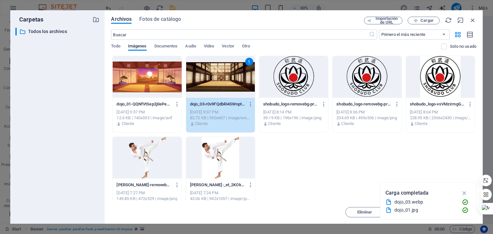
click at [198, 79] on div "1" at bounding box center [220, 77] width 69 height 42
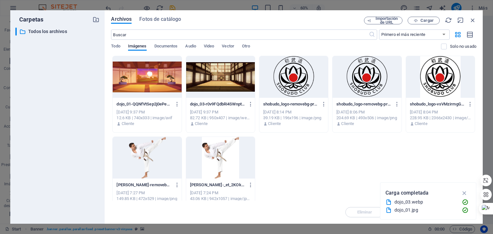
click at [198, 79] on div at bounding box center [220, 77] width 69 height 42
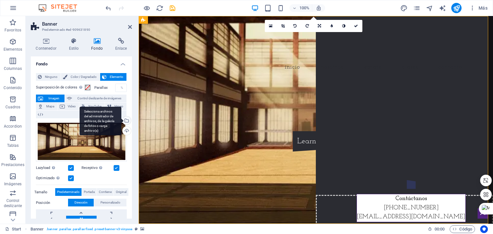
click at [127, 120] on div "Selecciona archivos del administrador de archivos, de la galería de fotos o car…" at bounding box center [126, 121] width 10 height 10
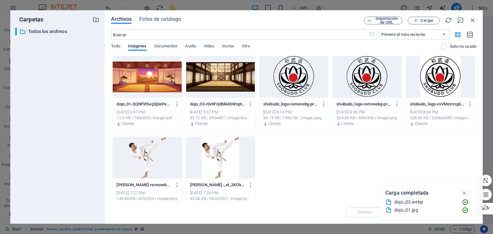
click at [357, 177] on div "dojo_01-QQNfVtSep2j0ePewJ_C5cw.jpg dojo_01-QQNfVtSep2j0ePewJ_C5cw.jpg [DATE] 9:…" at bounding box center [293, 135] width 365 height 158
click at [115, 47] on span "Todo" at bounding box center [115, 46] width 9 height 9
click at [136, 46] on span "Imágenes" at bounding box center [137, 46] width 19 height 9
click at [169, 43] on div "​ Primero el más reciente Primero el más antiguo Nombre (A-Z) Nombre (Z-A) Tama…" at bounding box center [293, 42] width 365 height 26
click at [193, 46] on span "Audio" at bounding box center [190, 46] width 11 height 9
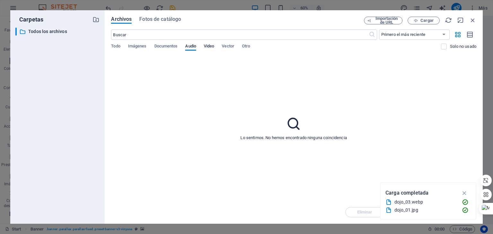
click at [211, 46] on span "Video" at bounding box center [209, 46] width 10 height 9
click at [230, 45] on span "Vector" at bounding box center [228, 46] width 13 height 9
click at [136, 46] on span "Imágenes" at bounding box center [137, 46] width 19 height 9
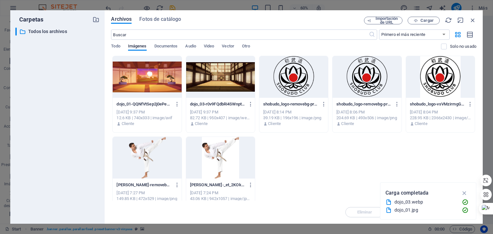
click at [290, 167] on div "dojo_01-QQNfVtSep2j0ePewJ_C5cw.jpg dojo_01-QQNfVtSep2j0ePewJ_C5cw.jpg [DATE] 9:…" at bounding box center [293, 135] width 365 height 158
click at [234, 161] on div at bounding box center [220, 158] width 69 height 42
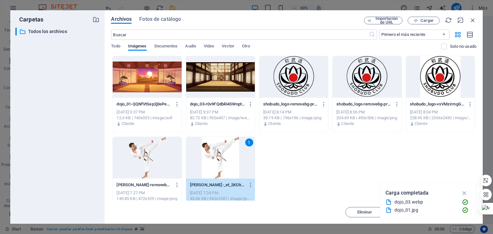
click at [137, 162] on div at bounding box center [147, 158] width 69 height 42
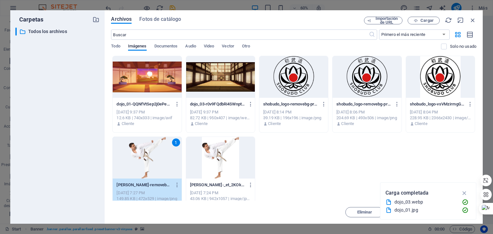
click at [137, 162] on div "1" at bounding box center [147, 158] width 69 height 42
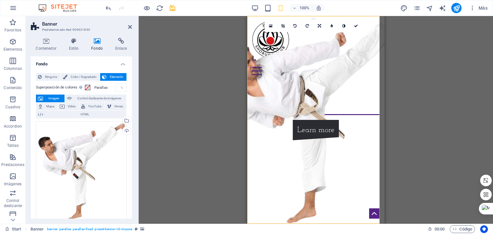
click at [172, 85] on div "Arrastra aquí para reemplazar el contenido existente. Si quieres crear un eleme…" at bounding box center [316, 120] width 354 height 208
click at [130, 28] on icon at bounding box center [130, 26] width 4 height 5
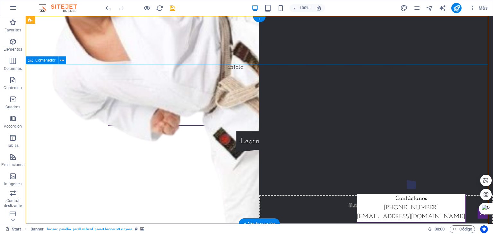
click at [341, 94] on div "[DOMAIN_NAME] Learn more" at bounding box center [259, 128] width 467 height 97
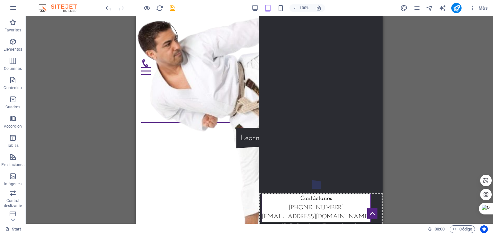
click at [438, 99] on div "Arrastra aquí para reemplazar el contenido existente. Si quieres crear un eleme…" at bounding box center [259, 120] width 467 height 208
click at [110, 8] on icon "undo" at bounding box center [108, 7] width 7 height 7
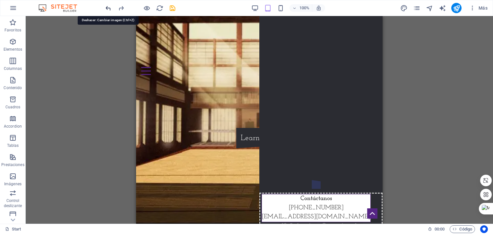
click at [110, 8] on icon "undo" at bounding box center [108, 7] width 7 height 7
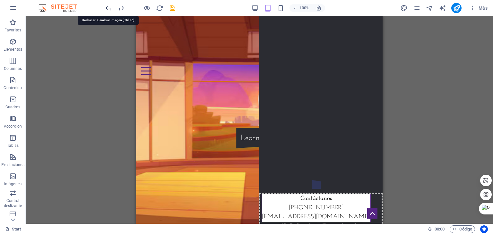
click at [110, 8] on icon "undo" at bounding box center [108, 7] width 7 height 7
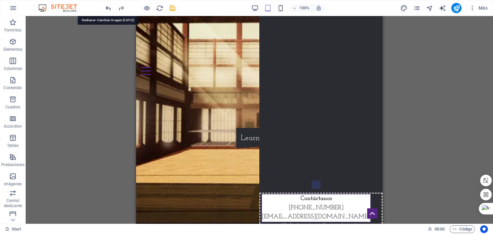
click at [110, 8] on icon "undo" at bounding box center [108, 7] width 7 height 7
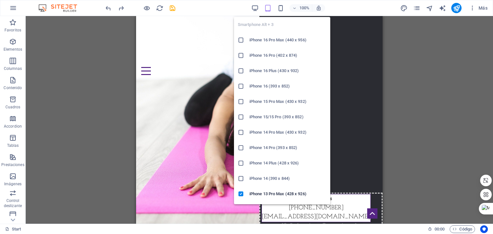
click at [283, 12] on div "Smartphone Alt + 3 iPhone 16 Pro Max (440 x 956) iPhone 16 Pro (402 x 874) iPho…" at bounding box center [282, 108] width 96 height 192
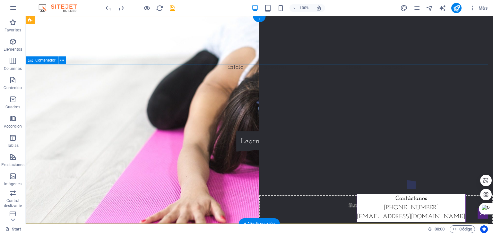
click at [74, 113] on div "[DOMAIN_NAME] Learn more" at bounding box center [259, 128] width 467 height 97
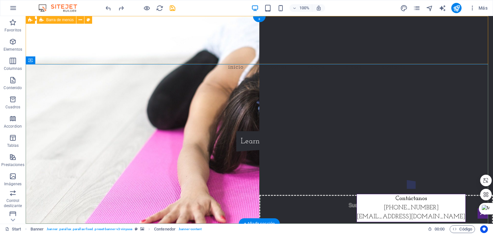
click at [78, 52] on div "Inicio Nosotros Karate Clases Contacto" at bounding box center [259, 48] width 467 height 64
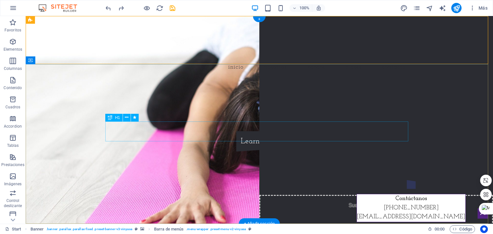
click at [280, 126] on div "[DOMAIN_NAME]" at bounding box center [259, 116] width 303 height 20
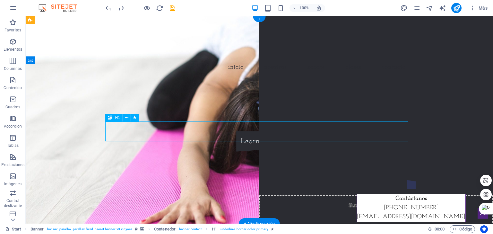
click at [219, 126] on div "[DOMAIN_NAME]" at bounding box center [259, 116] width 303 height 20
click at [218, 126] on div "[DOMAIN_NAME]" at bounding box center [259, 116] width 303 height 20
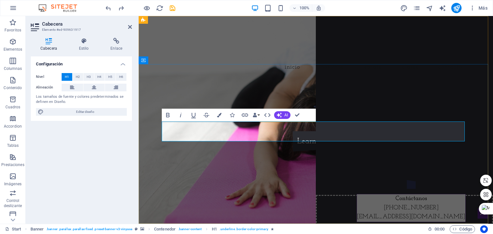
click at [269, 122] on span "[DOMAIN_NAME]" at bounding box center [315, 115] width 113 height 13
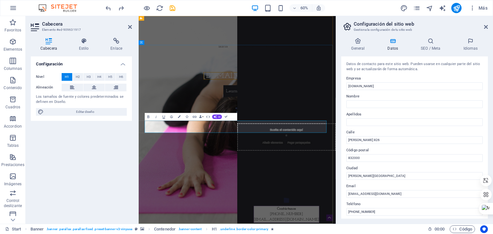
drag, startPoint x: 269, startPoint y: 132, endPoint x: 397, endPoint y: 208, distance: 148.7
click at [397, 125] on h1 "[DOMAIN_NAME]" at bounding box center [302, 115] width 303 height 19
click at [323, 122] on span "[DOMAIN_NAME]" at bounding box center [302, 115] width 113 height 13
click at [326, 122] on span "shobudoclub.sss" at bounding box center [302, 115] width 81 height 13
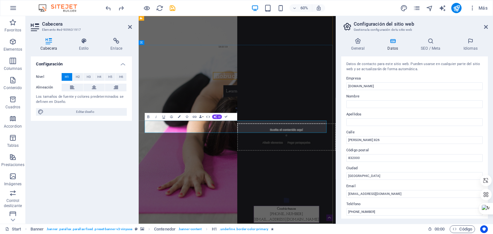
click at [326, 122] on span "shobudoclub.sss" at bounding box center [302, 115] width 81 height 13
click at [323, 152] on div "Learn more" at bounding box center [302, 141] width 303 height 21
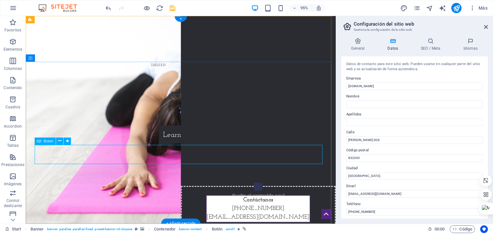
click at [180, 152] on div "Learn more" at bounding box center [189, 141] width 303 height 21
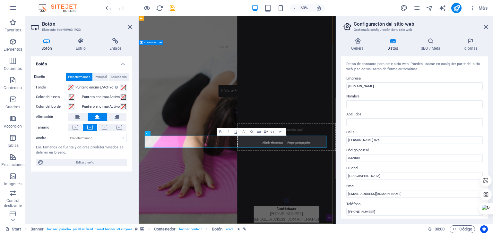
click at [414, 171] on div "Karate tradicional y deportivo Más información" at bounding box center [303, 128] width 328 height 97
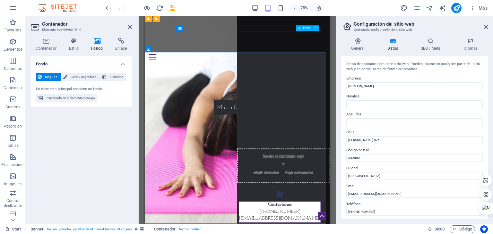
click at [375, 67] on div at bounding box center [268, 71] width 236 height 8
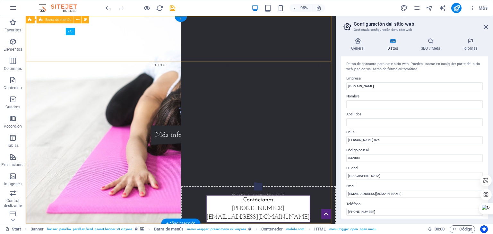
click at [102, 50] on div "Inicio Nosotros Karate Clases Contacto" at bounding box center [189, 48] width 326 height 64
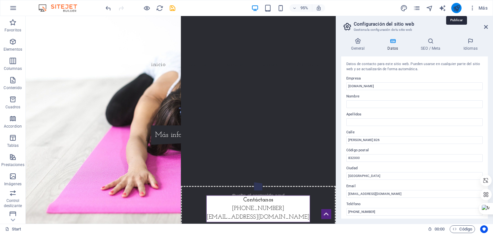
click at [454, 7] on icon "publish" at bounding box center [455, 7] width 7 height 7
